Goal: Transaction & Acquisition: Download file/media

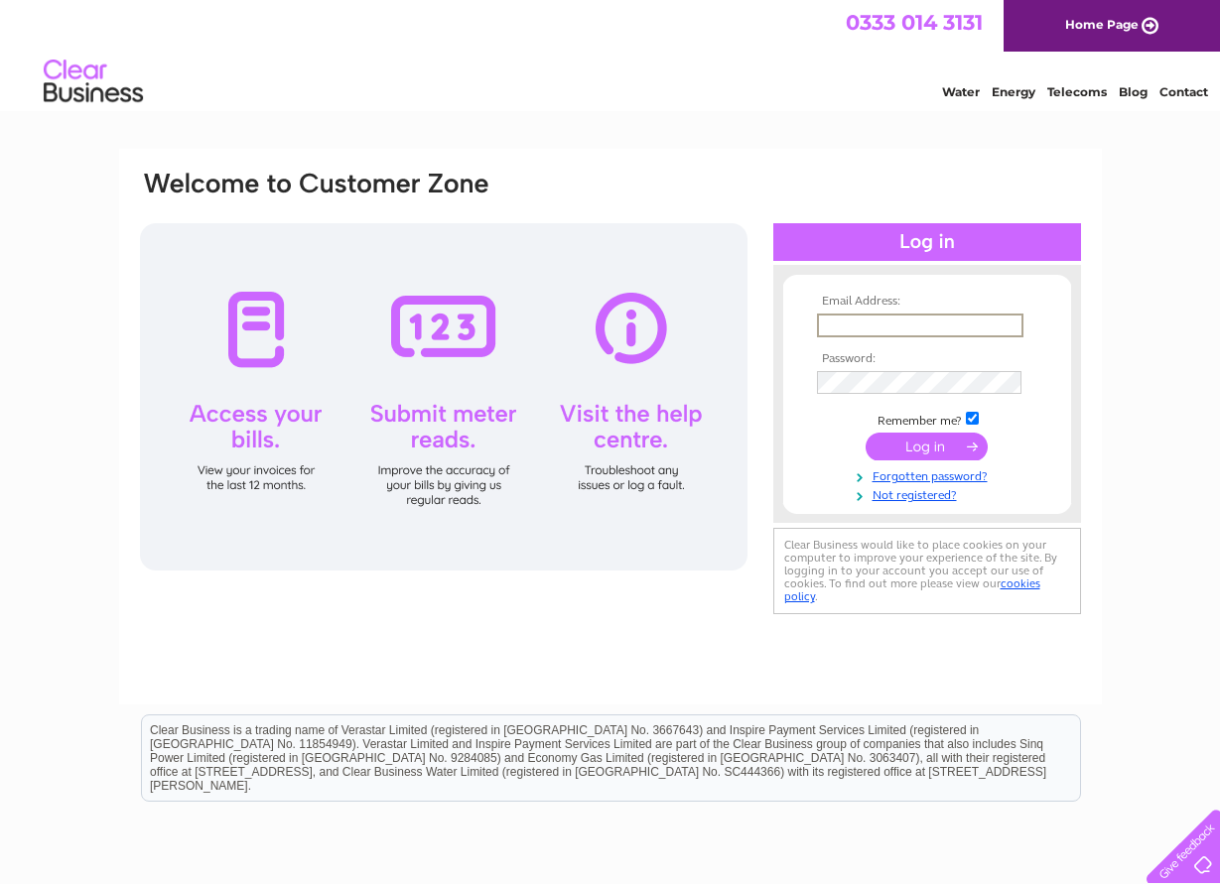
click at [876, 320] on input "text" at bounding box center [920, 326] width 206 height 24
type input "lower.stepford@btinternet.com"
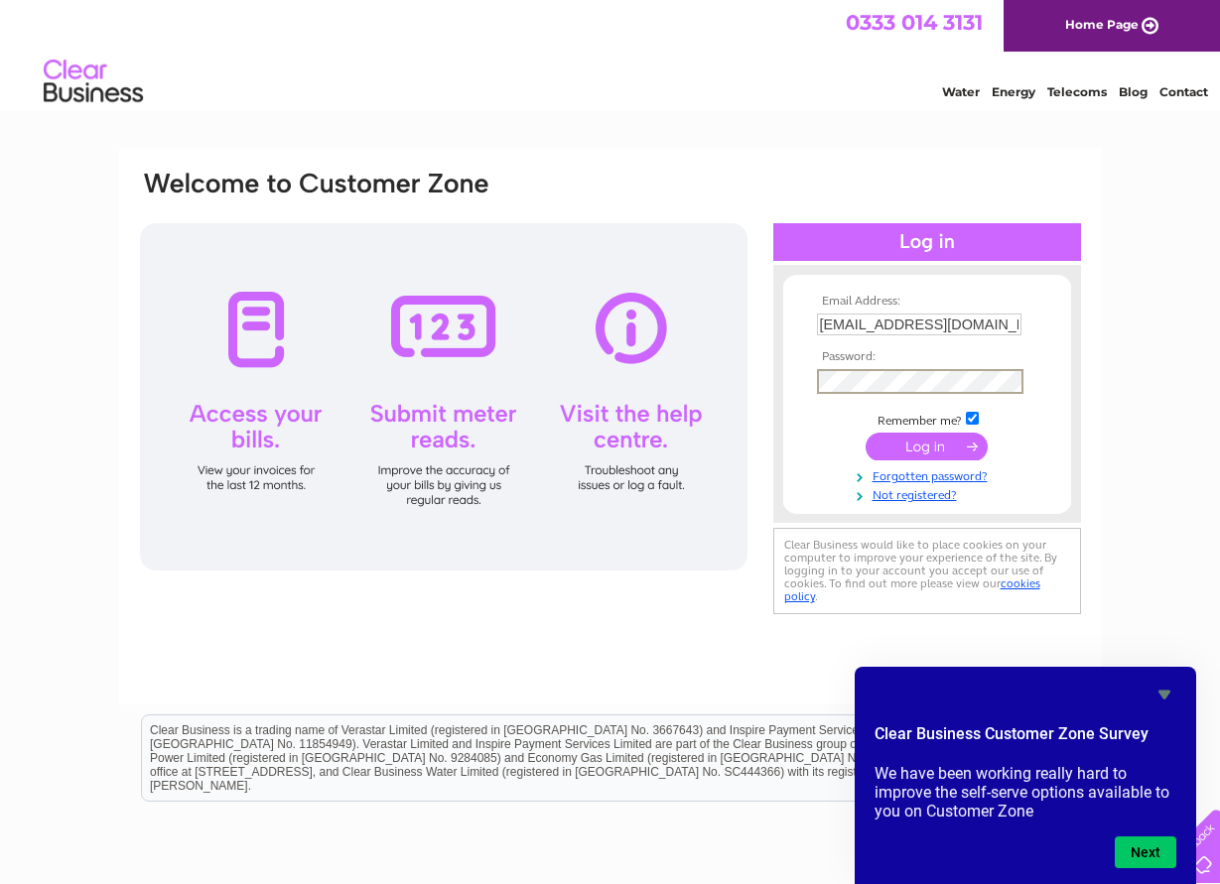
click at [866, 433] on input "submit" at bounding box center [927, 447] width 122 height 28
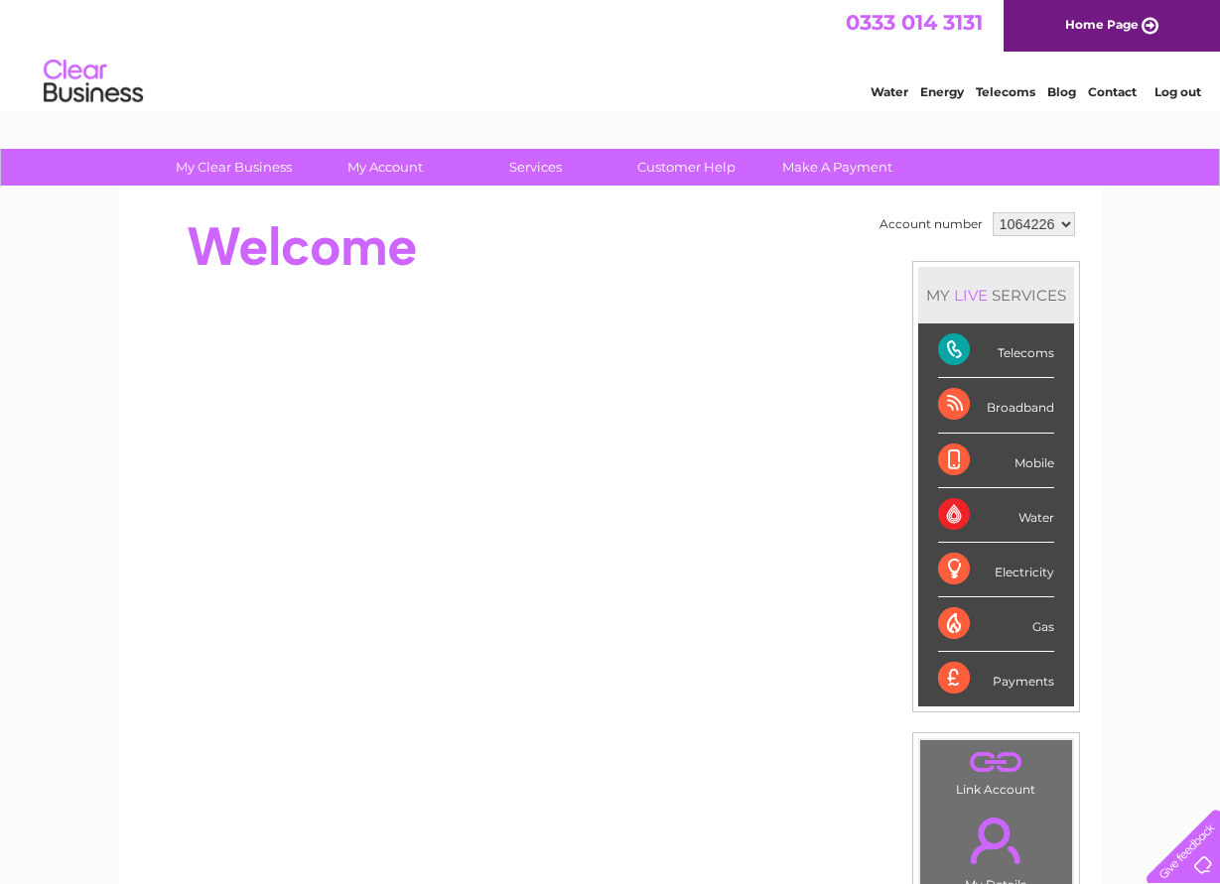
click at [772, 57] on div "Water Energy Telecoms Blog Contact Log out" at bounding box center [610, 84] width 1220 height 65
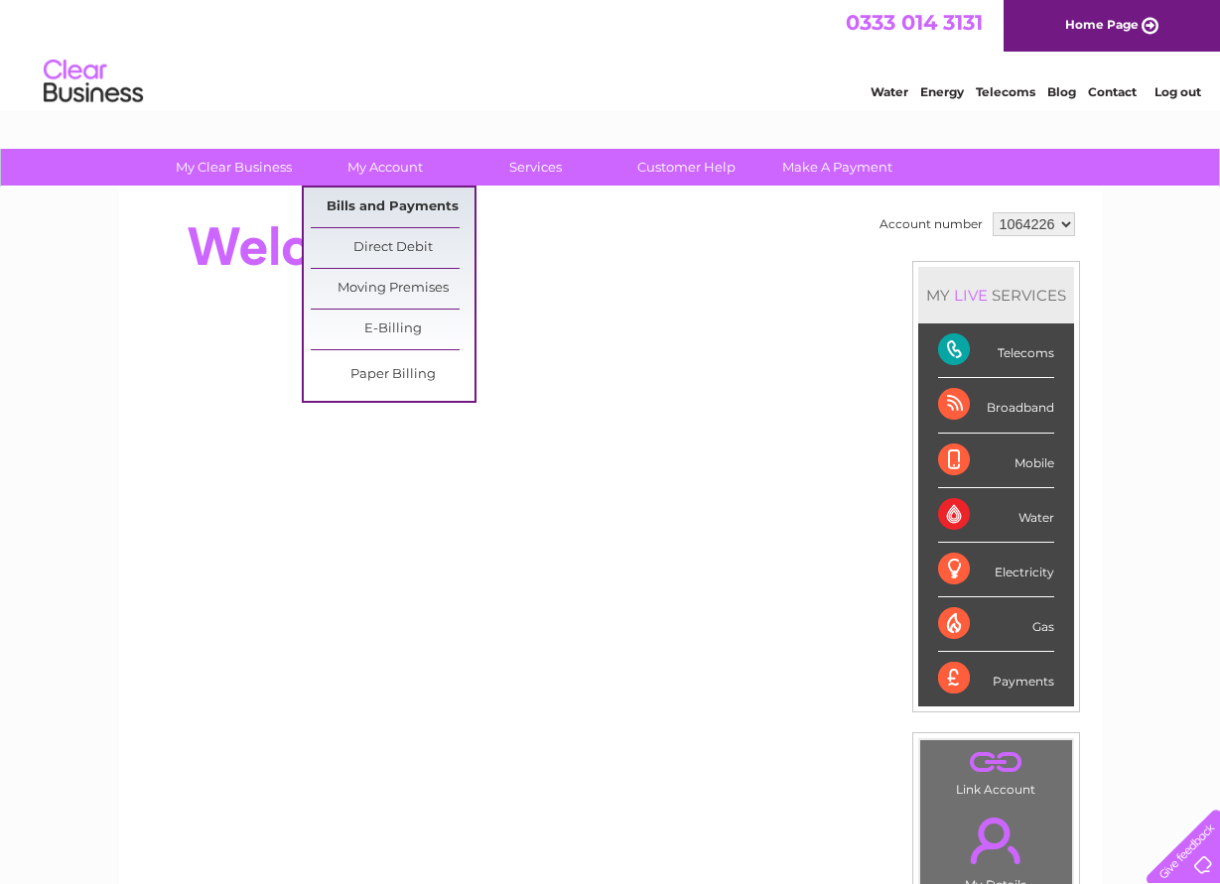
click at [391, 192] on link "Bills and Payments" at bounding box center [393, 208] width 164 height 40
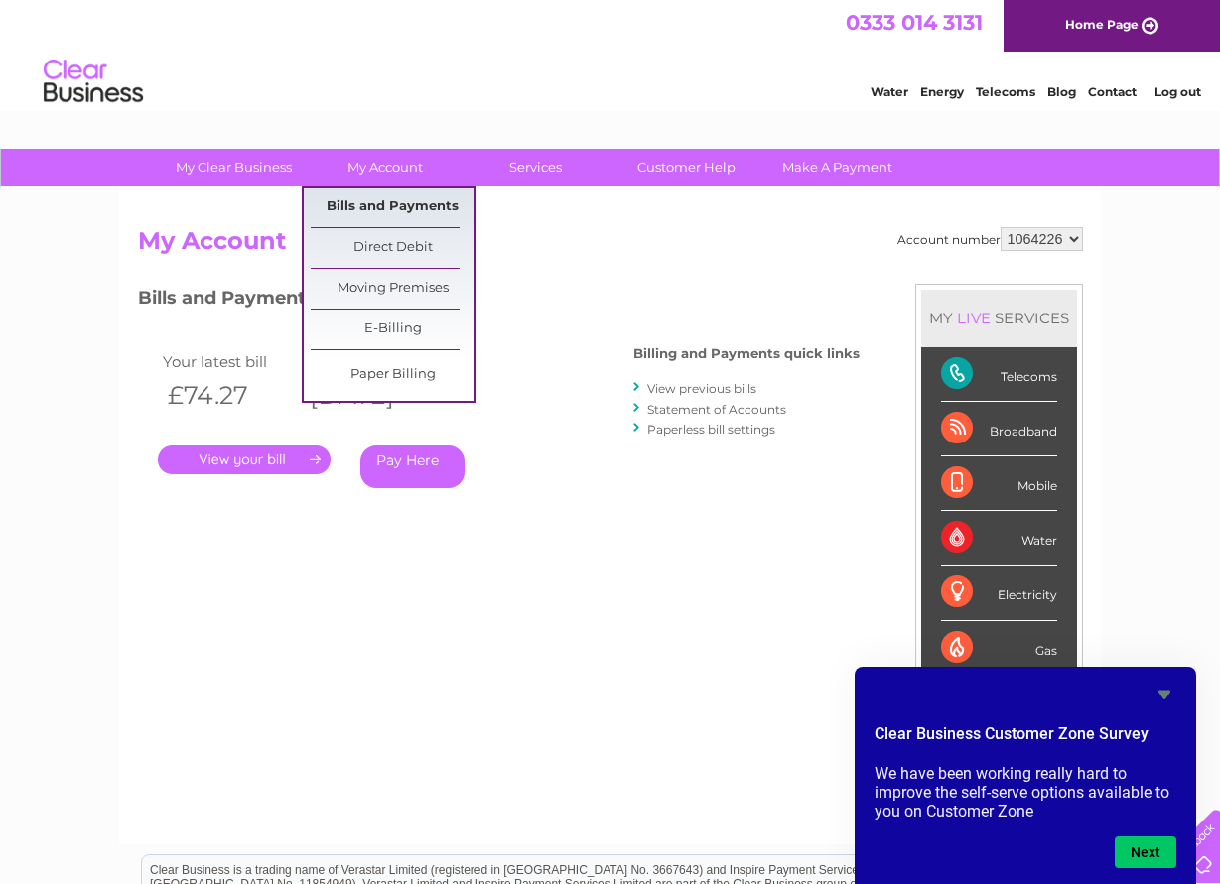
click at [399, 199] on link "Bills and Payments" at bounding box center [393, 208] width 164 height 40
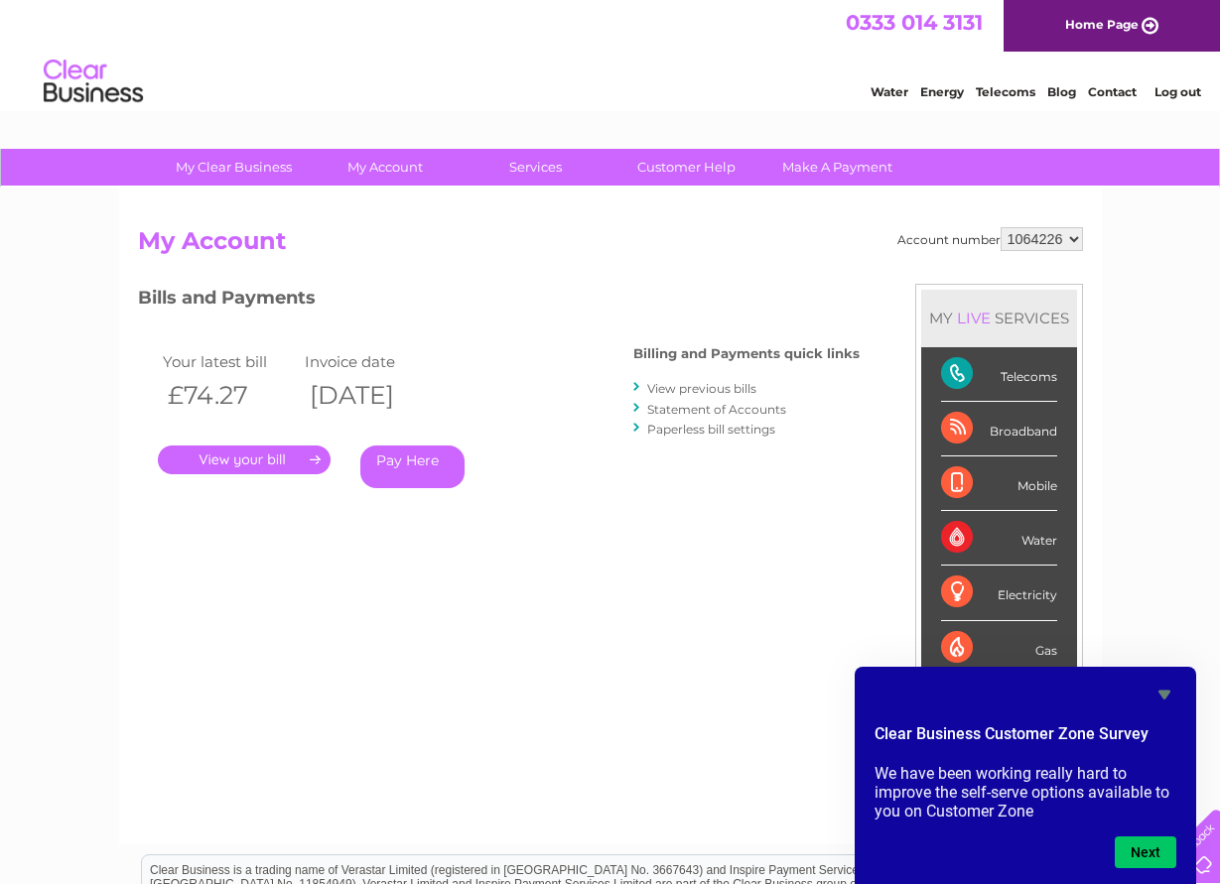
click at [702, 389] on link "View previous bills" at bounding box center [701, 388] width 109 height 15
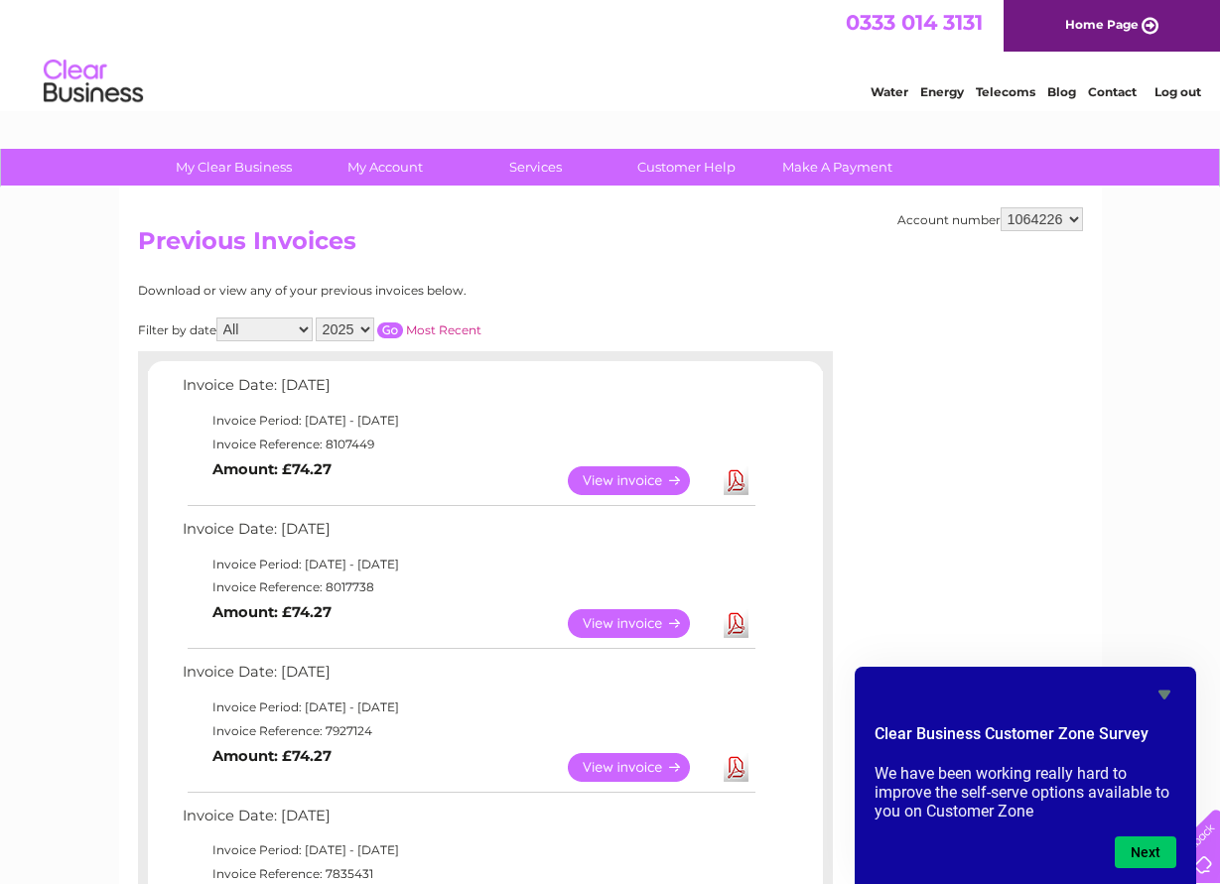
click at [741, 623] on link "Download" at bounding box center [736, 624] width 25 height 29
click at [1001, 207] on select "1064226 1064228" at bounding box center [1042, 219] width 82 height 24
select select "1064228"
click option "1064228" at bounding box center [0, 0] width 0 height 0
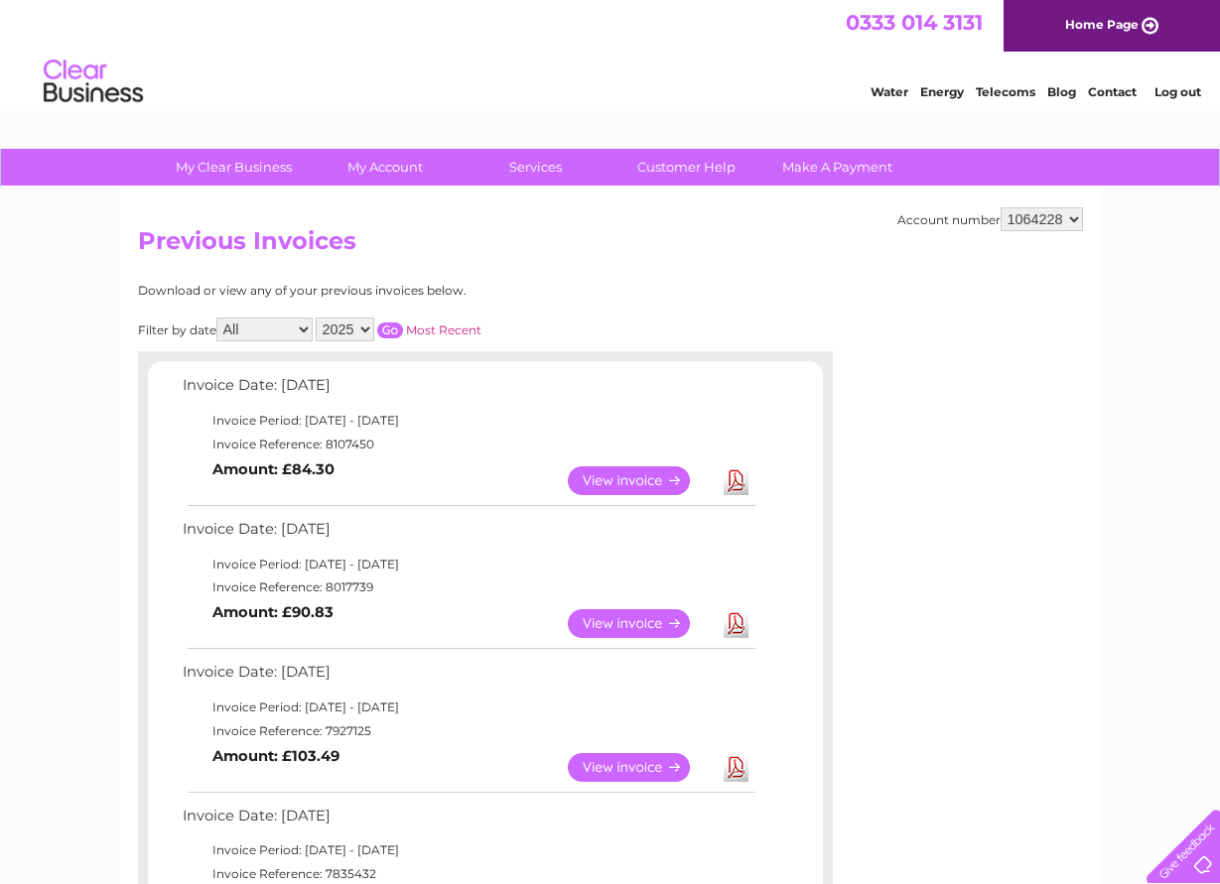
click at [736, 622] on link "Download" at bounding box center [736, 624] width 25 height 29
